Goal: Transaction & Acquisition: Obtain resource

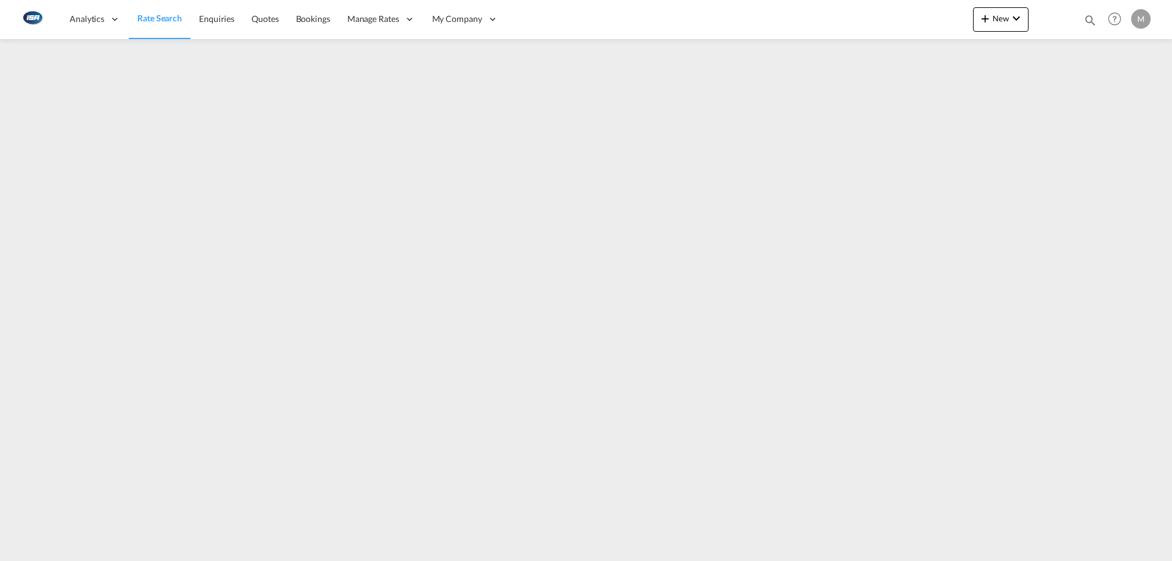
click at [34, 21] on img at bounding box center [31, 18] width 27 height 27
click at [154, 18] on span "Rate Search" at bounding box center [159, 18] width 45 height 10
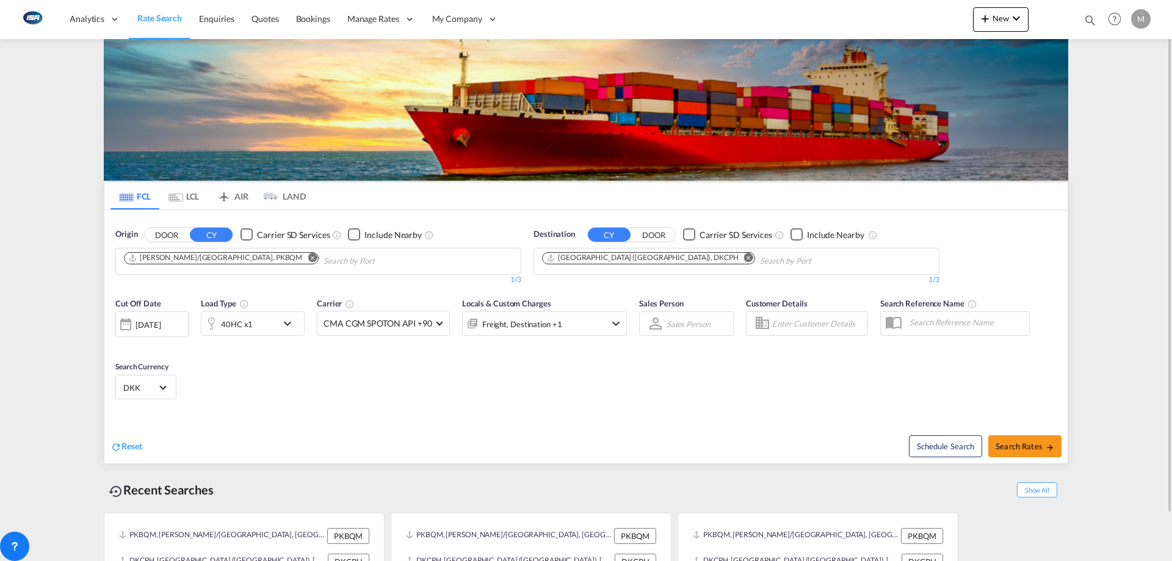
click at [160, 328] on div "[DATE]" at bounding box center [147, 324] width 25 height 11
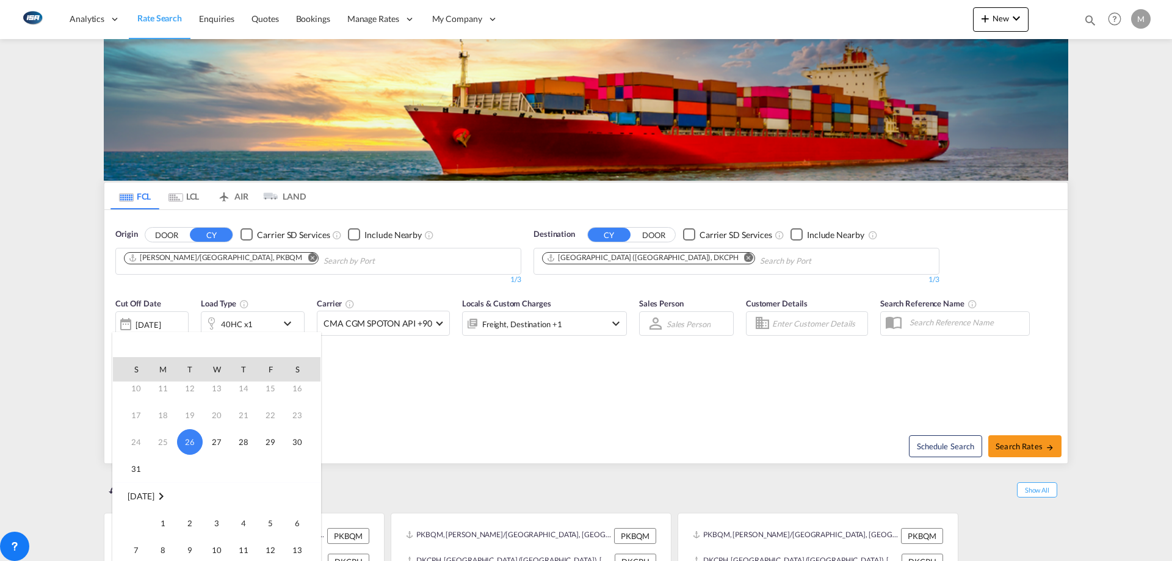
scroll to position [122, 0]
click at [269, 462] on span "5" at bounding box center [270, 462] width 24 height 24
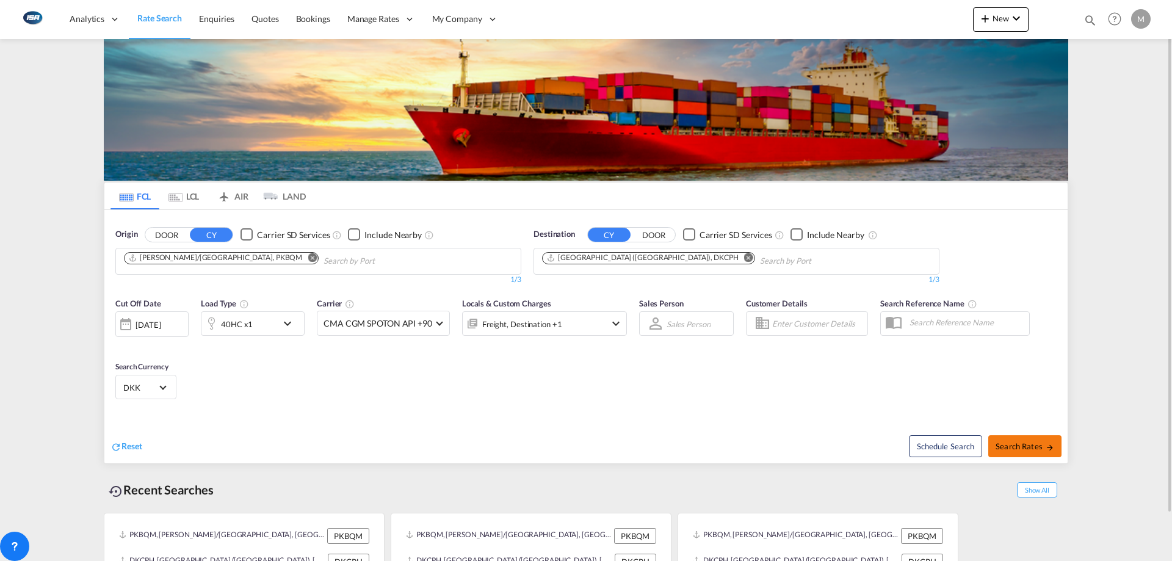
click at [1009, 444] on span "Search Rates" at bounding box center [1024, 446] width 59 height 10
type input "PKBQM to DKCPH / [DATE]"
